Goal: Information Seeking & Learning: Learn about a topic

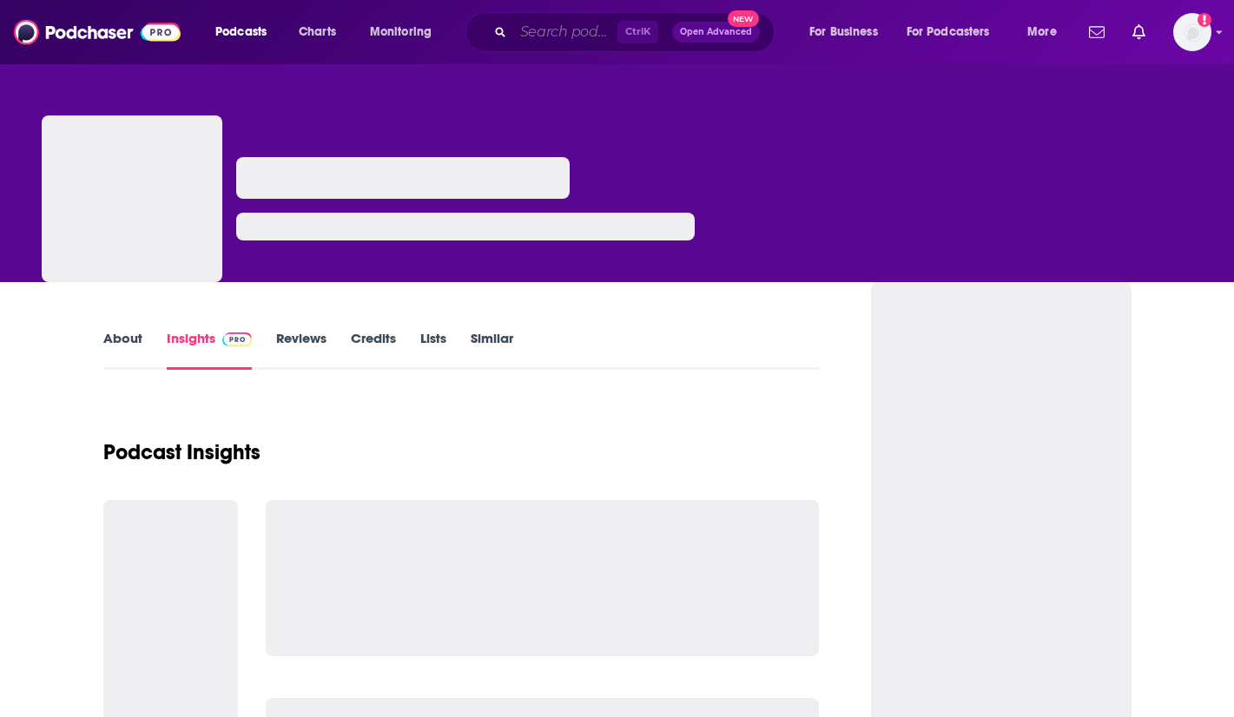
click at [547, 30] on input "Search podcasts, credits, & more..." at bounding box center [565, 32] width 104 height 28
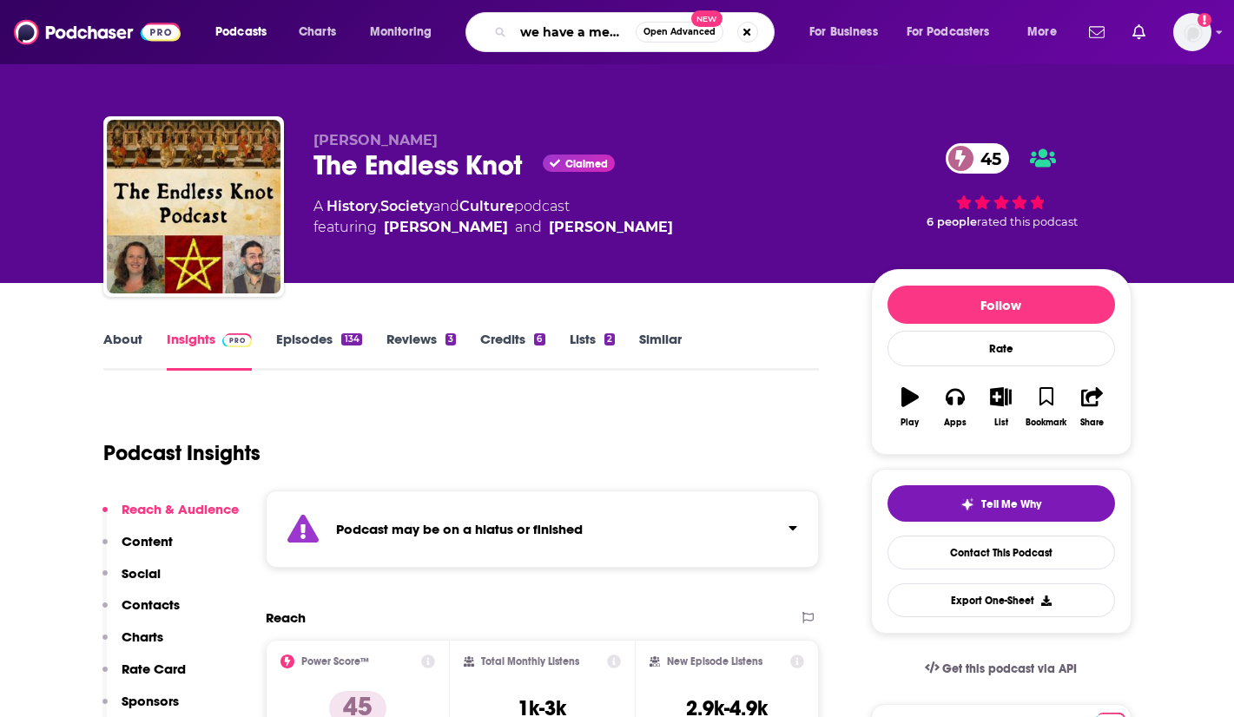
type input "we have a meeting"
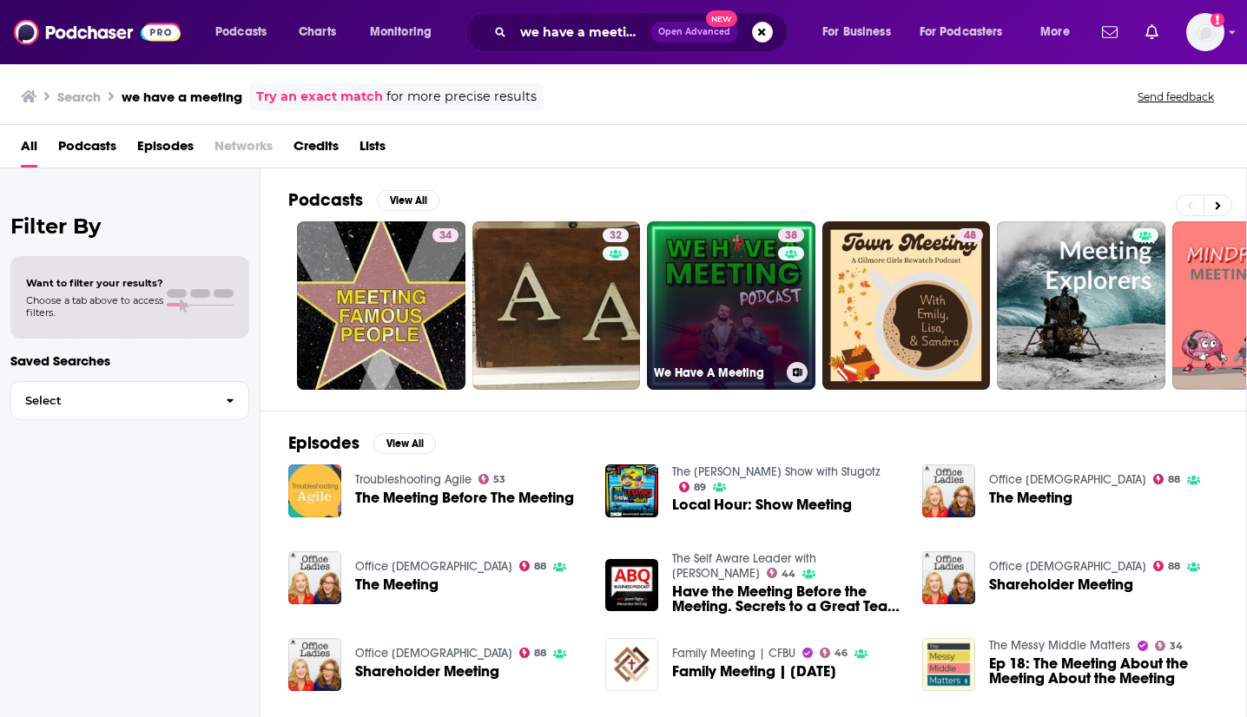
click at [714, 327] on link "38 We Have A Meeting" at bounding box center [731, 305] width 169 height 169
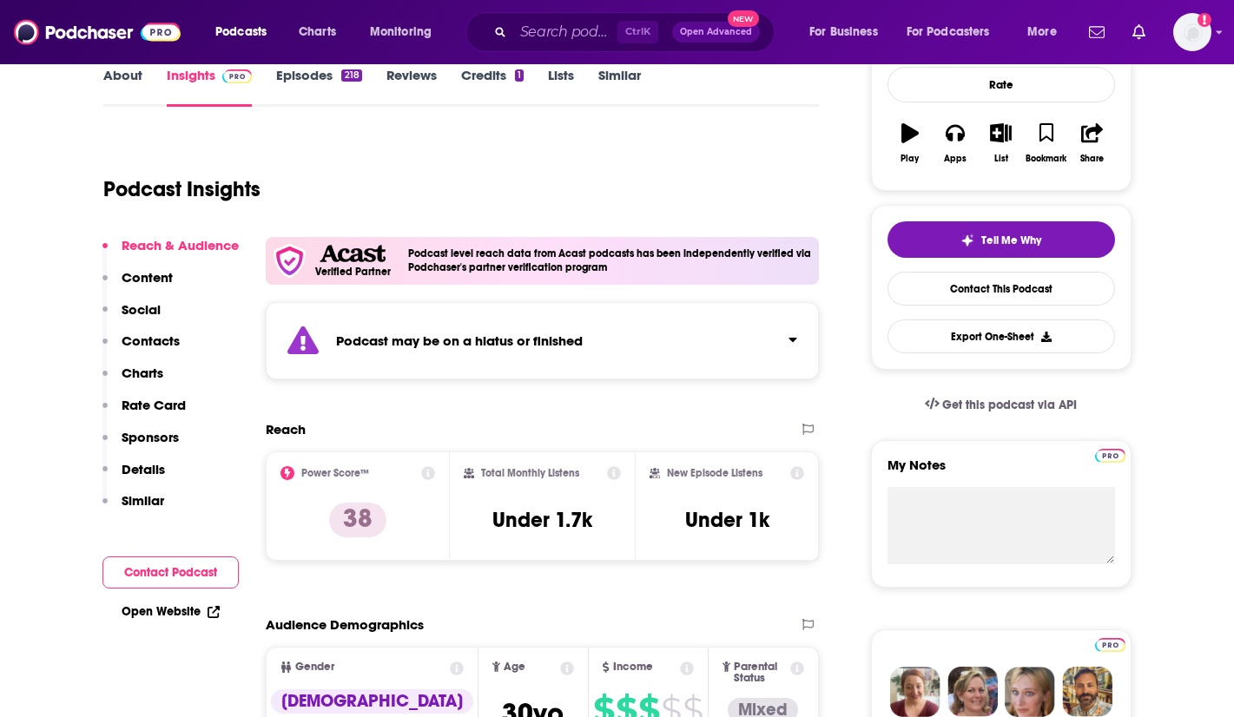
scroll to position [265, 0]
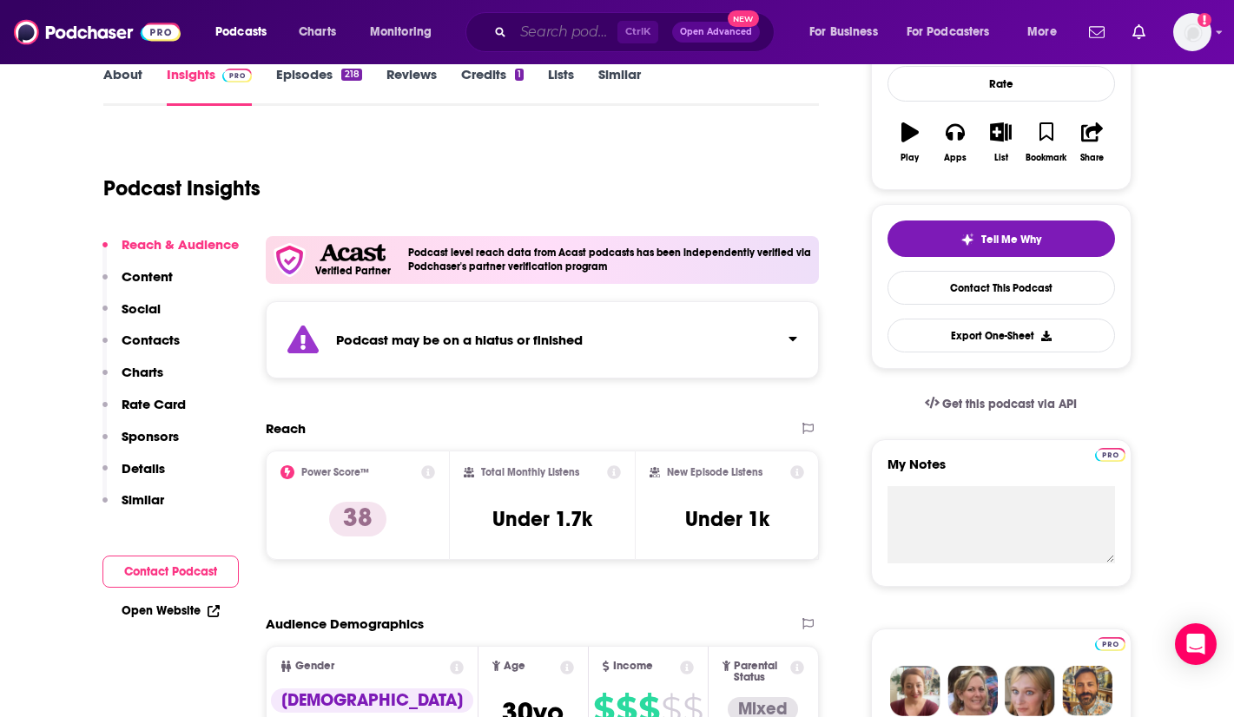
click at [561, 30] on input "Search podcasts, credits, & more..." at bounding box center [565, 32] width 104 height 28
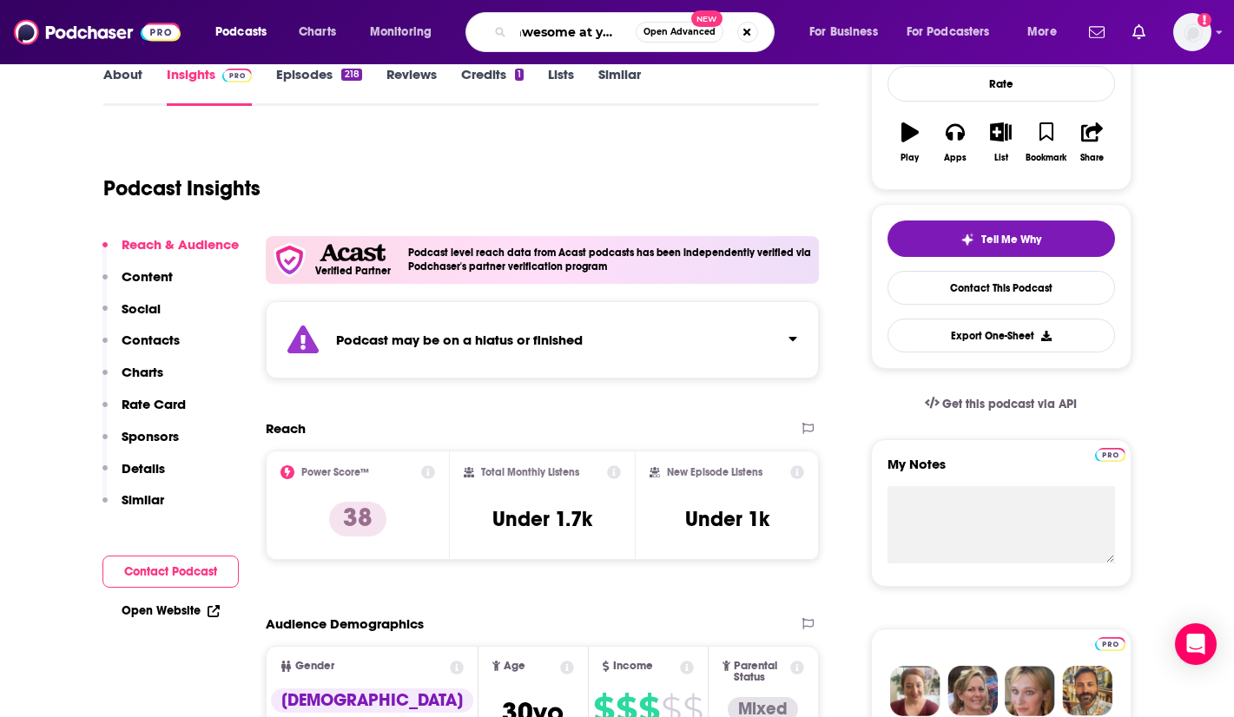
scroll to position [0, 26]
type input "awesome at your job"
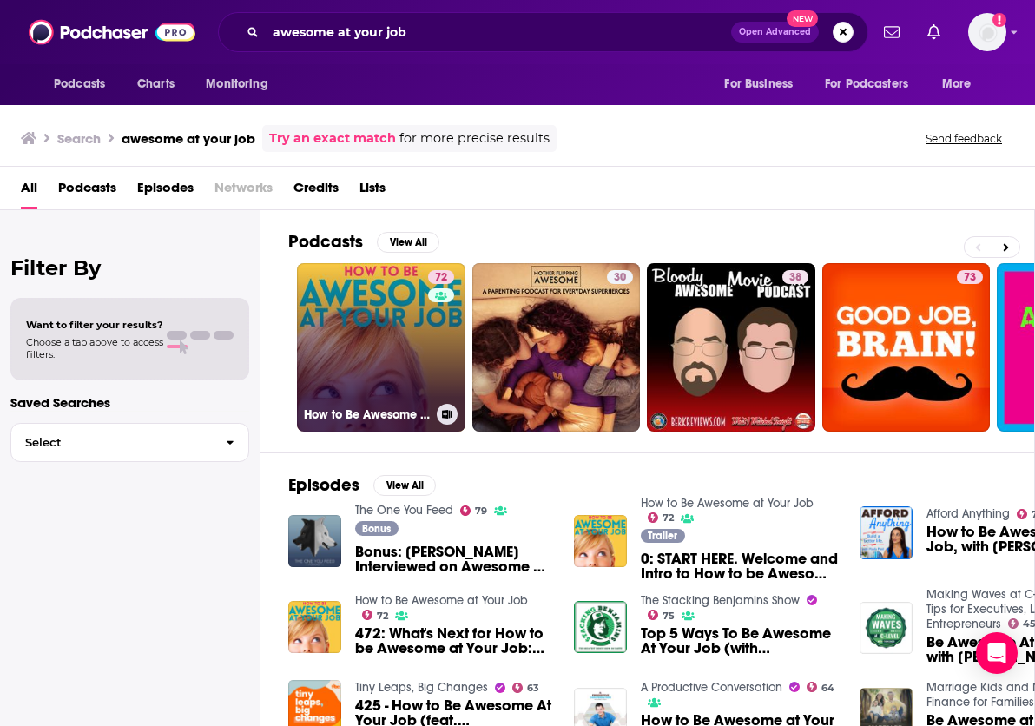
click at [360, 331] on link "72 How to Be Awesome at Your Job" at bounding box center [381, 347] width 169 height 169
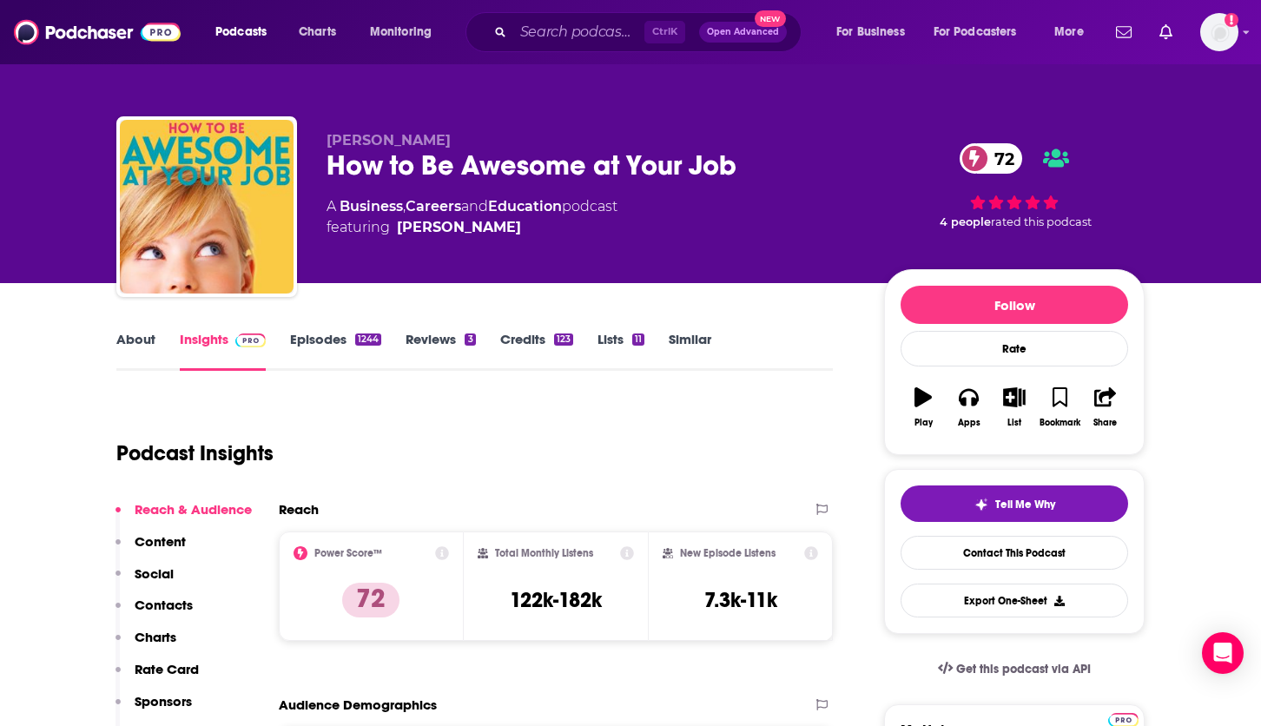
click at [744, 513] on div "Reach" at bounding box center [538, 509] width 519 height 17
